Goal: Check status

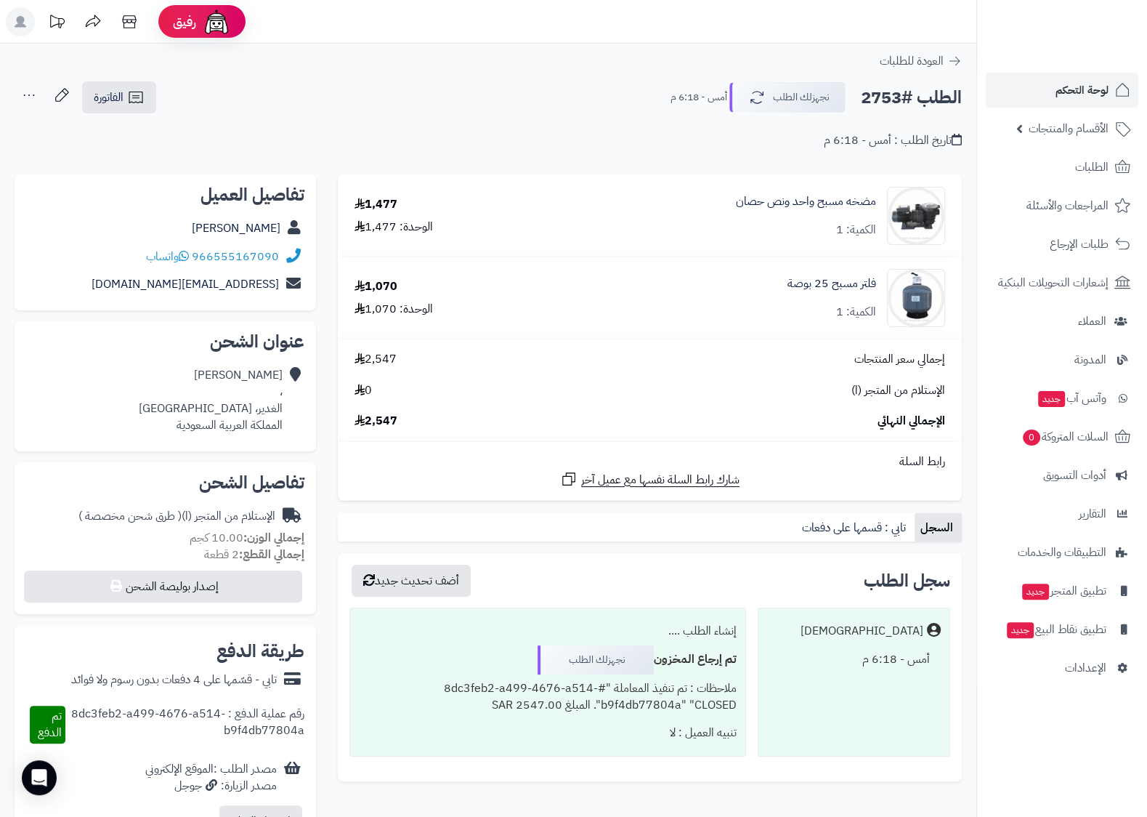
click at [349, 86] on div "الطلب #2753 نجهزلك الطلب أمس - 6:18 م الفاتورة طباعة الفاتورة إرسال الفاتورة إل…" at bounding box center [488, 98] width 947 height 34
click at [1083, 100] on span "لوحة التحكم" at bounding box center [1082, 90] width 53 height 20
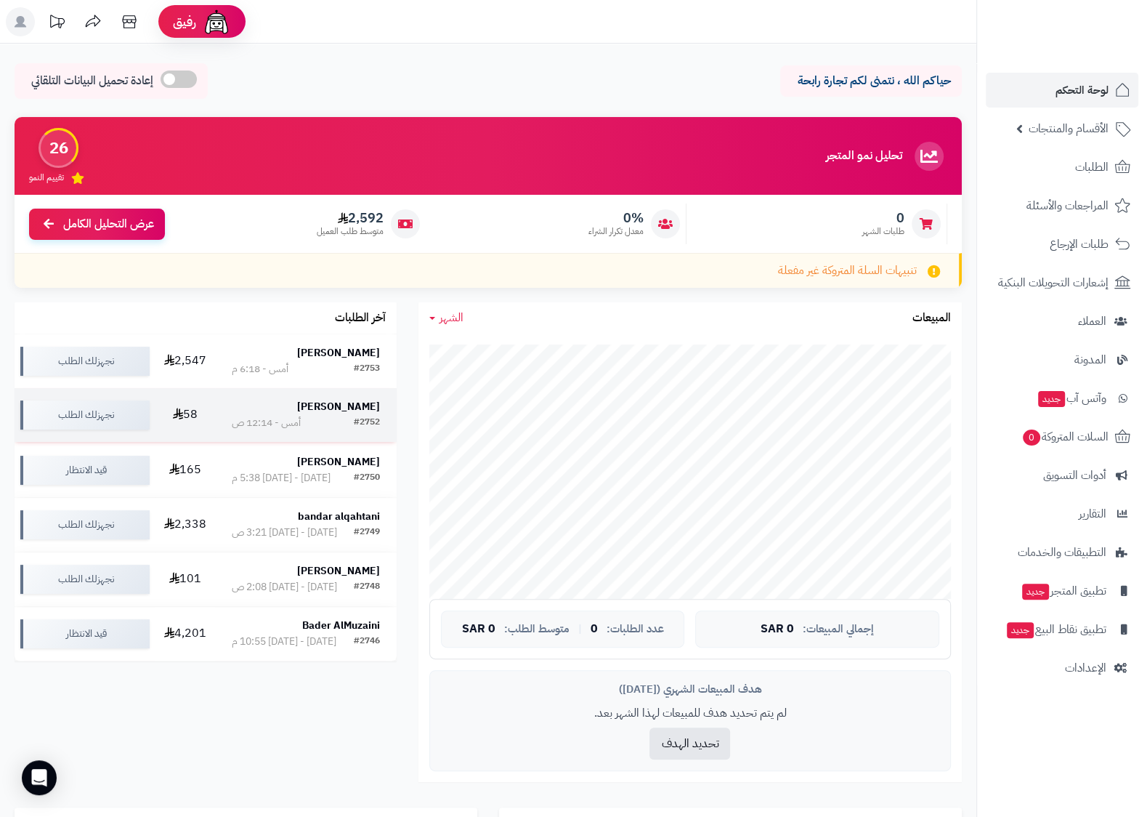
click at [344, 414] on strong "هاشم الجرافي" at bounding box center [338, 406] width 83 height 15
